Goal: Task Accomplishment & Management: Manage account settings

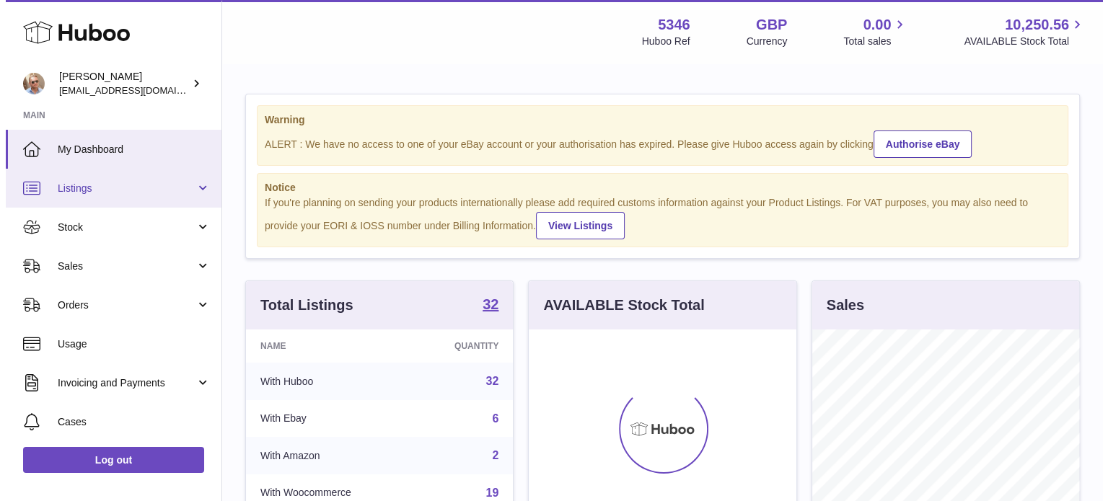
scroll to position [225, 268]
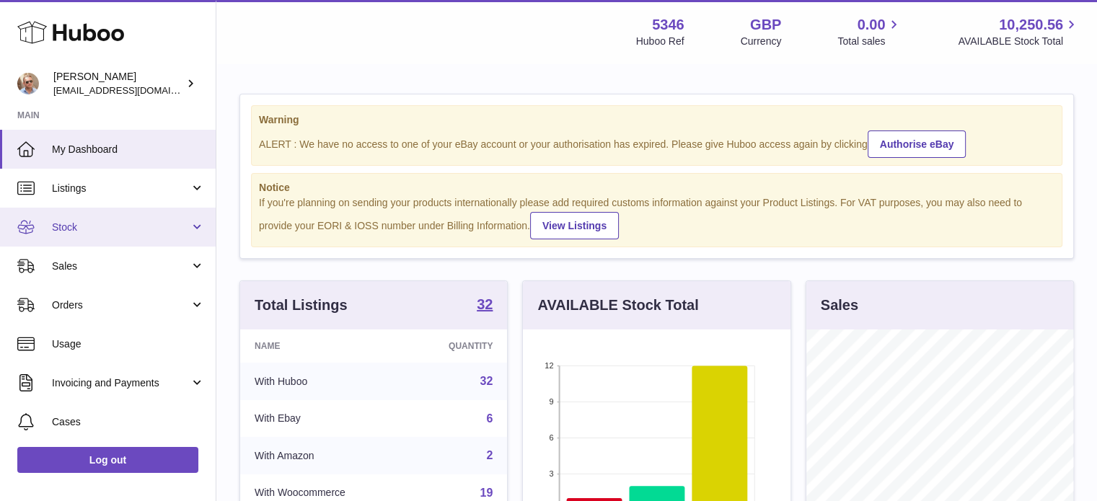
click at [89, 211] on link "Stock" at bounding box center [108, 227] width 216 height 39
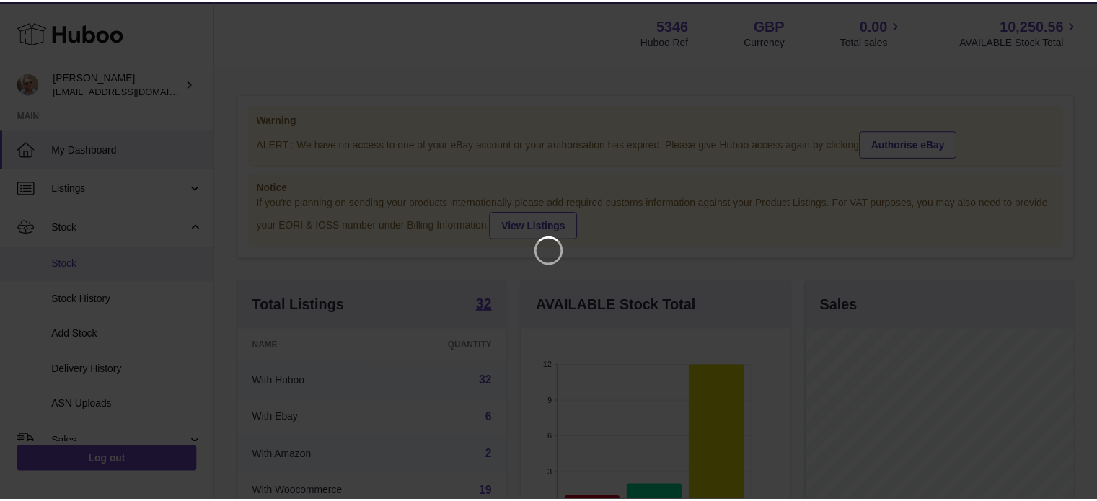
scroll to position [225, 270]
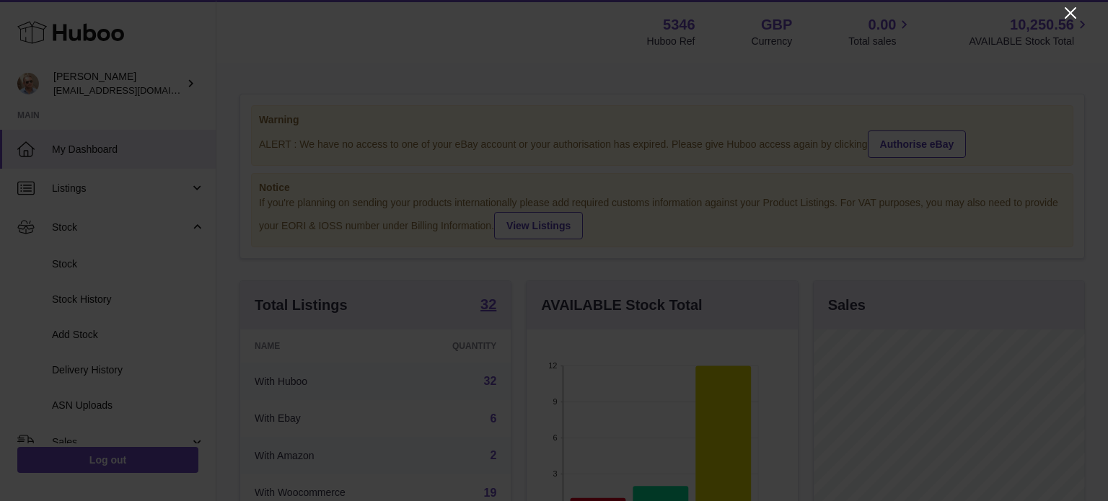
click at [1062, 13] on icon "Close" at bounding box center [1070, 12] width 17 height 17
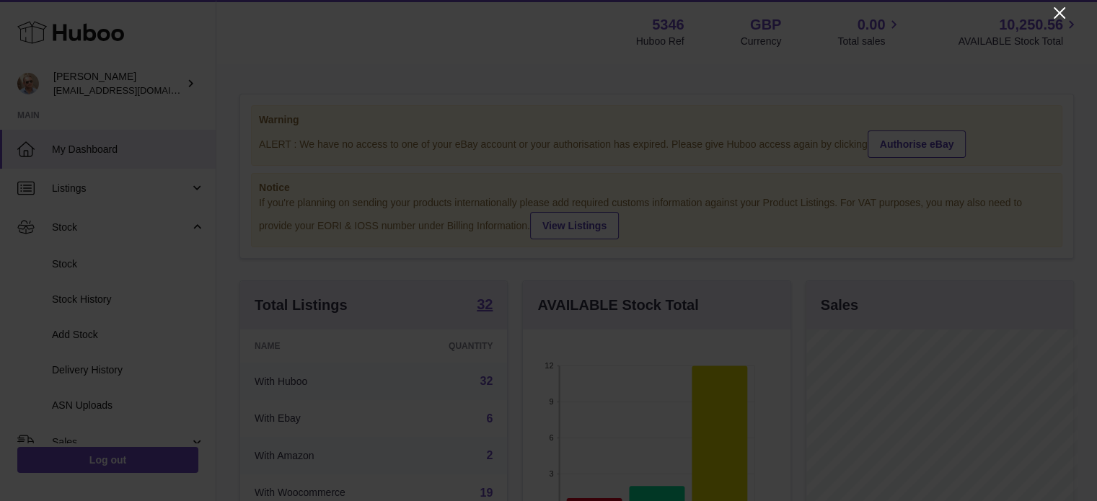
scroll to position [720947, 720905]
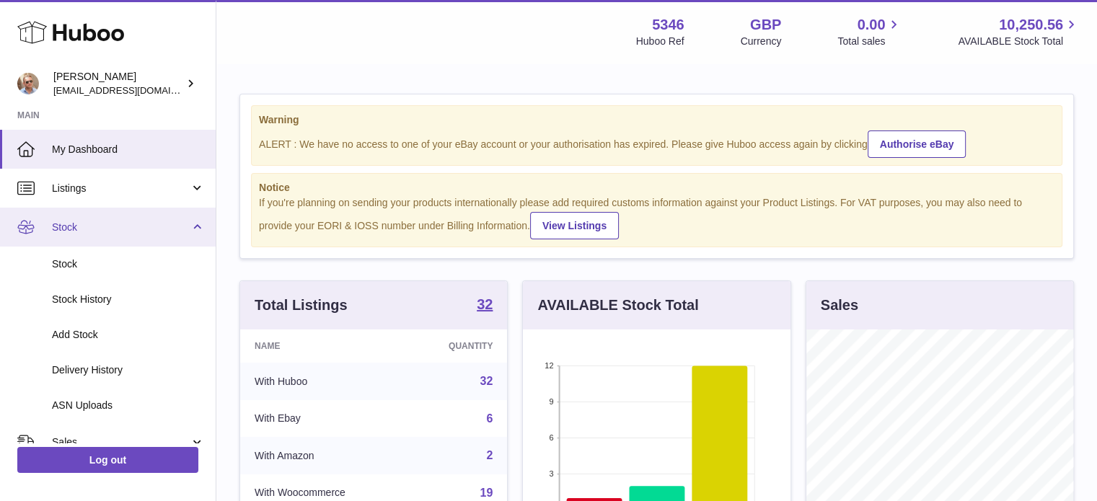
click at [69, 227] on span "Stock" at bounding box center [121, 228] width 138 height 14
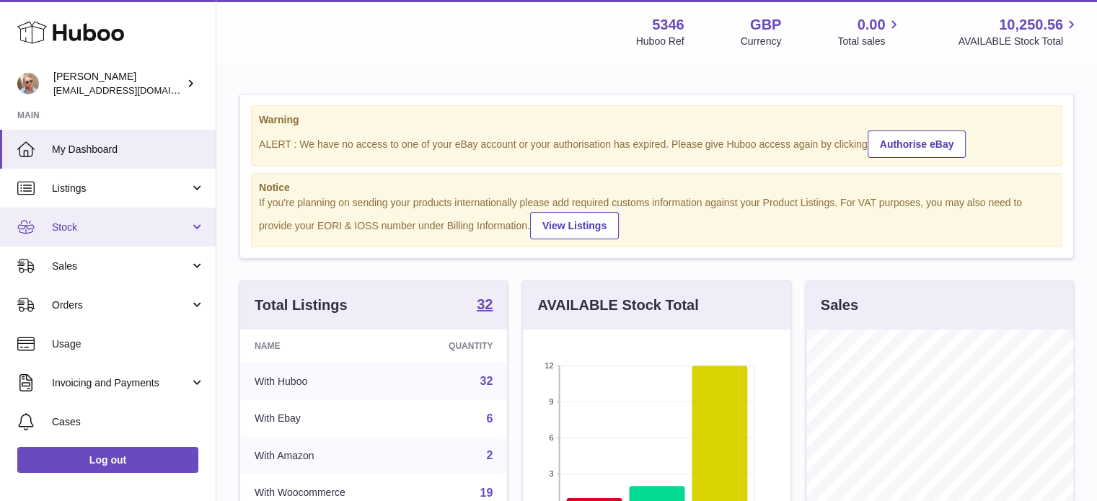
click at [81, 230] on span "Stock" at bounding box center [121, 228] width 138 height 14
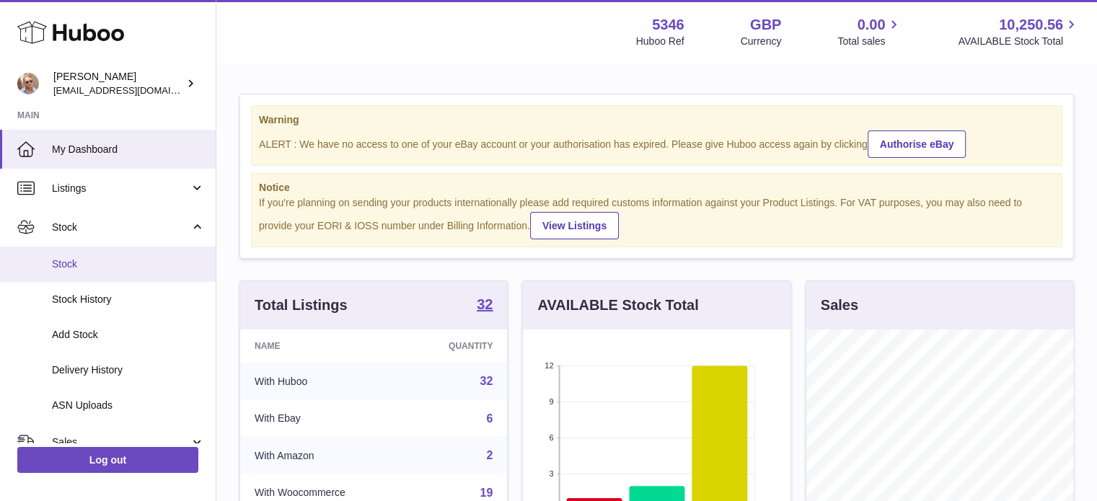
click at [75, 252] on link "Stock" at bounding box center [108, 264] width 216 height 35
click at [63, 263] on span "Stock" at bounding box center [128, 264] width 153 height 14
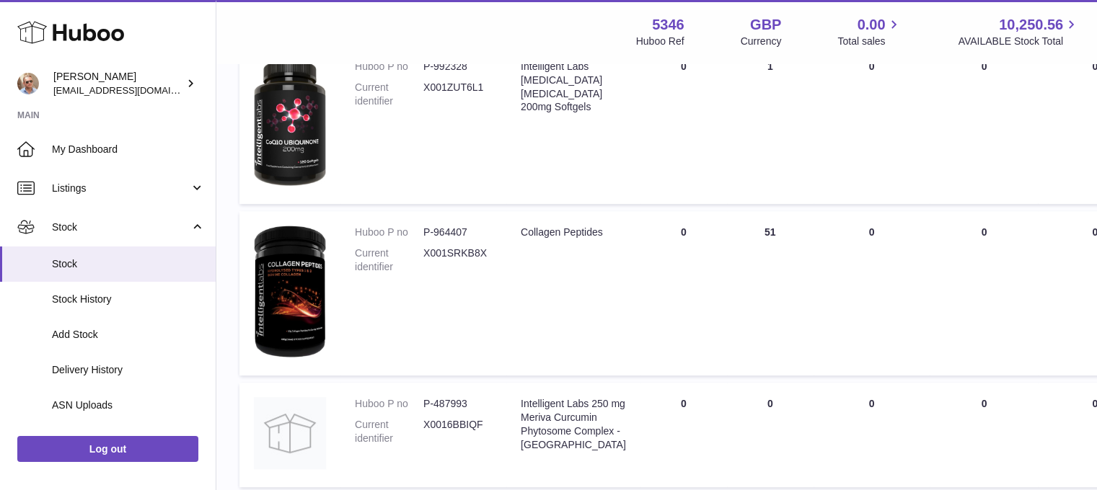
scroll to position [793, 0]
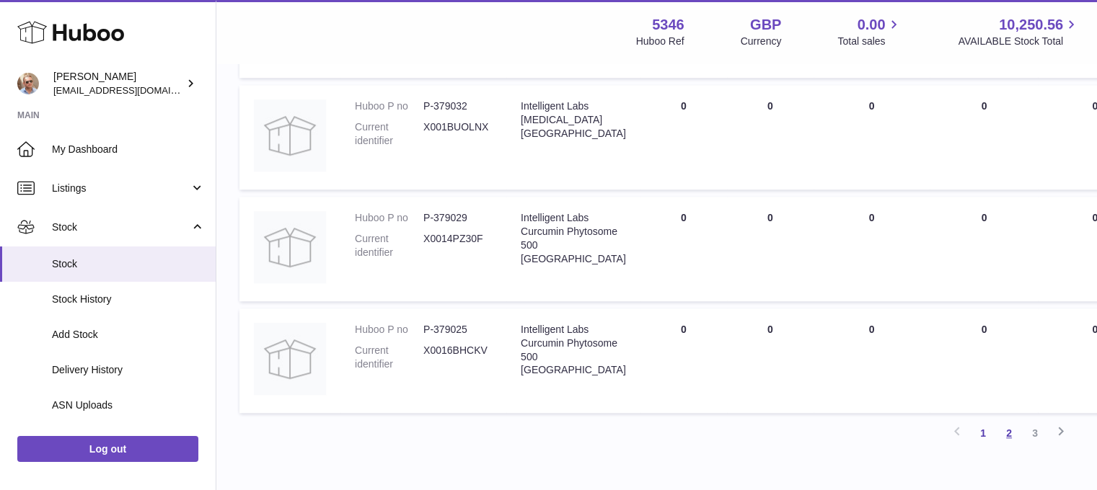
click at [1005, 438] on link "2" at bounding box center [1009, 433] width 26 height 26
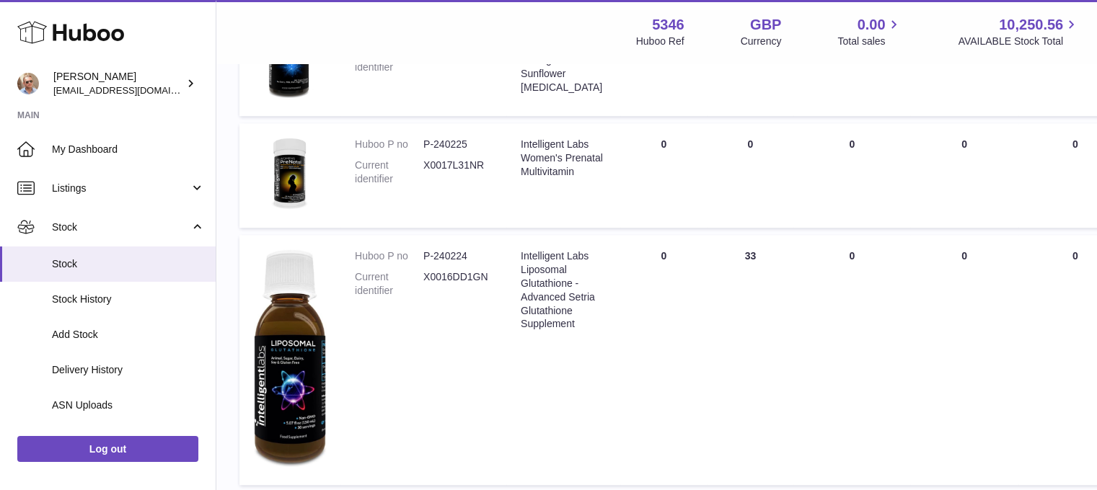
scroll to position [1147, 0]
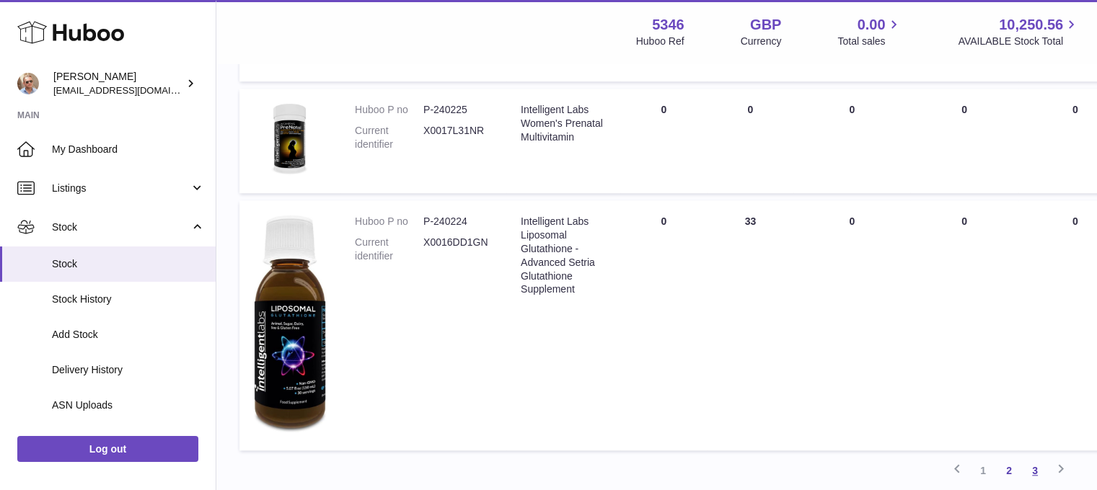
click at [1038, 465] on link "3" at bounding box center [1035, 471] width 26 height 26
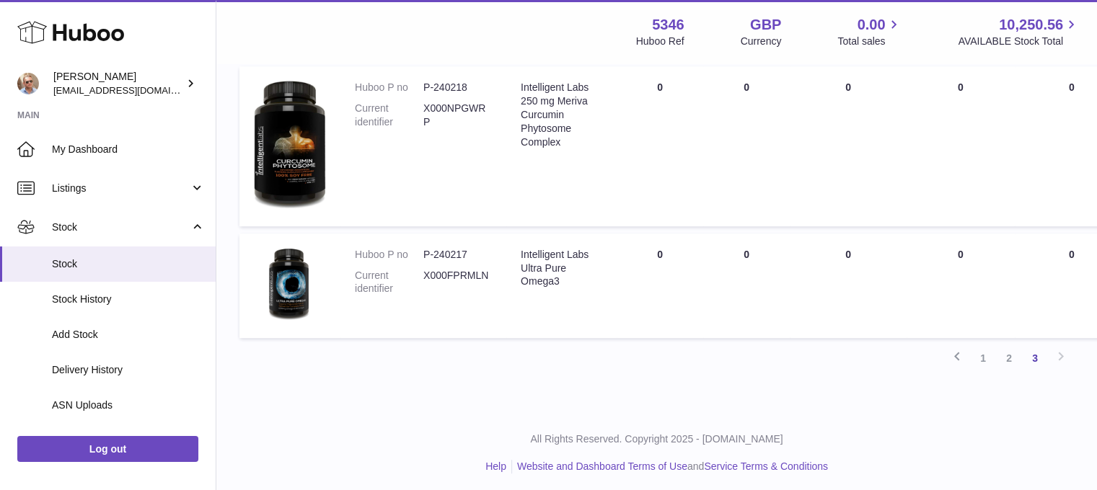
scroll to position [929, 0]
